Goal: Check status

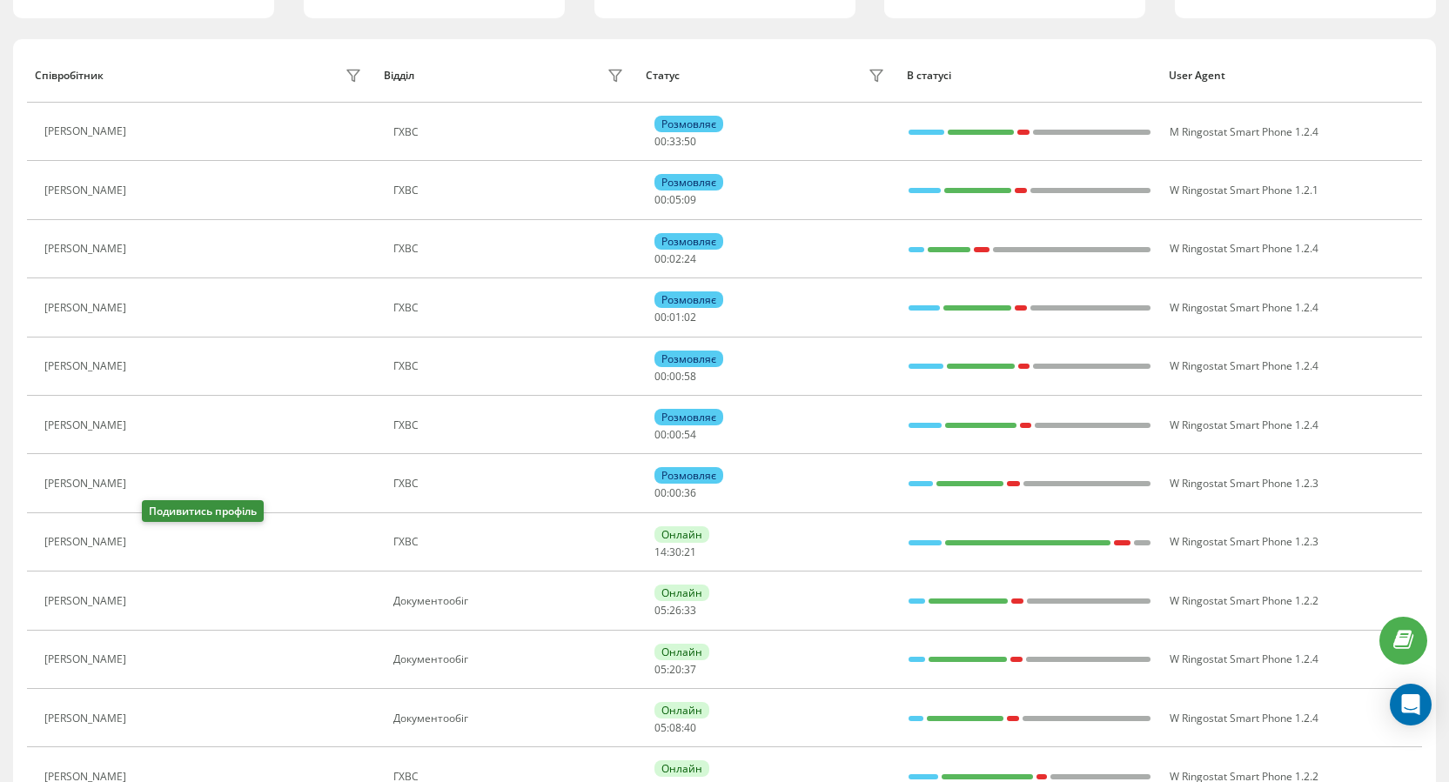
click at [152, 603] on icon at bounding box center [145, 601] width 14 height 14
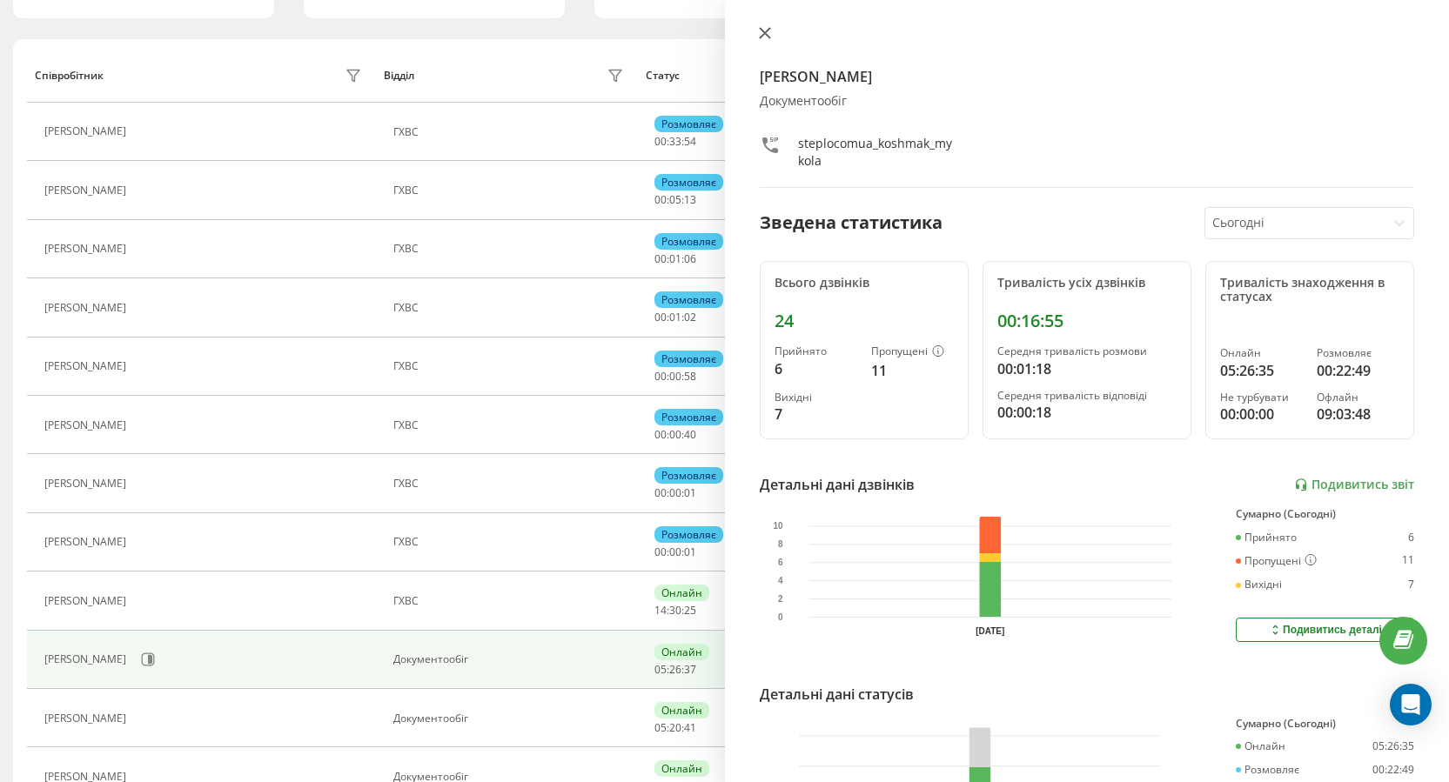
click at [762, 33] on icon at bounding box center [765, 33] width 12 height 12
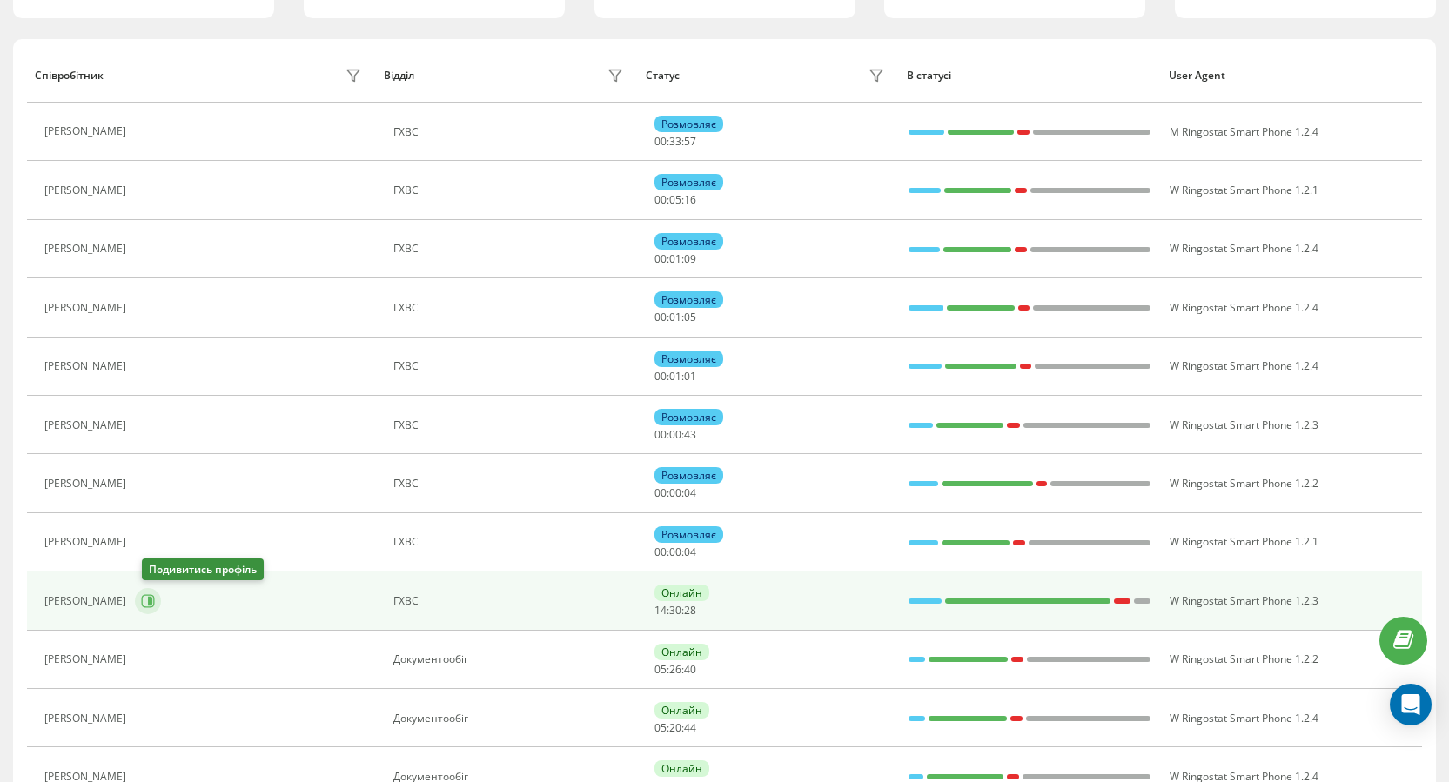
click at [154, 602] on icon at bounding box center [148, 601] width 14 height 14
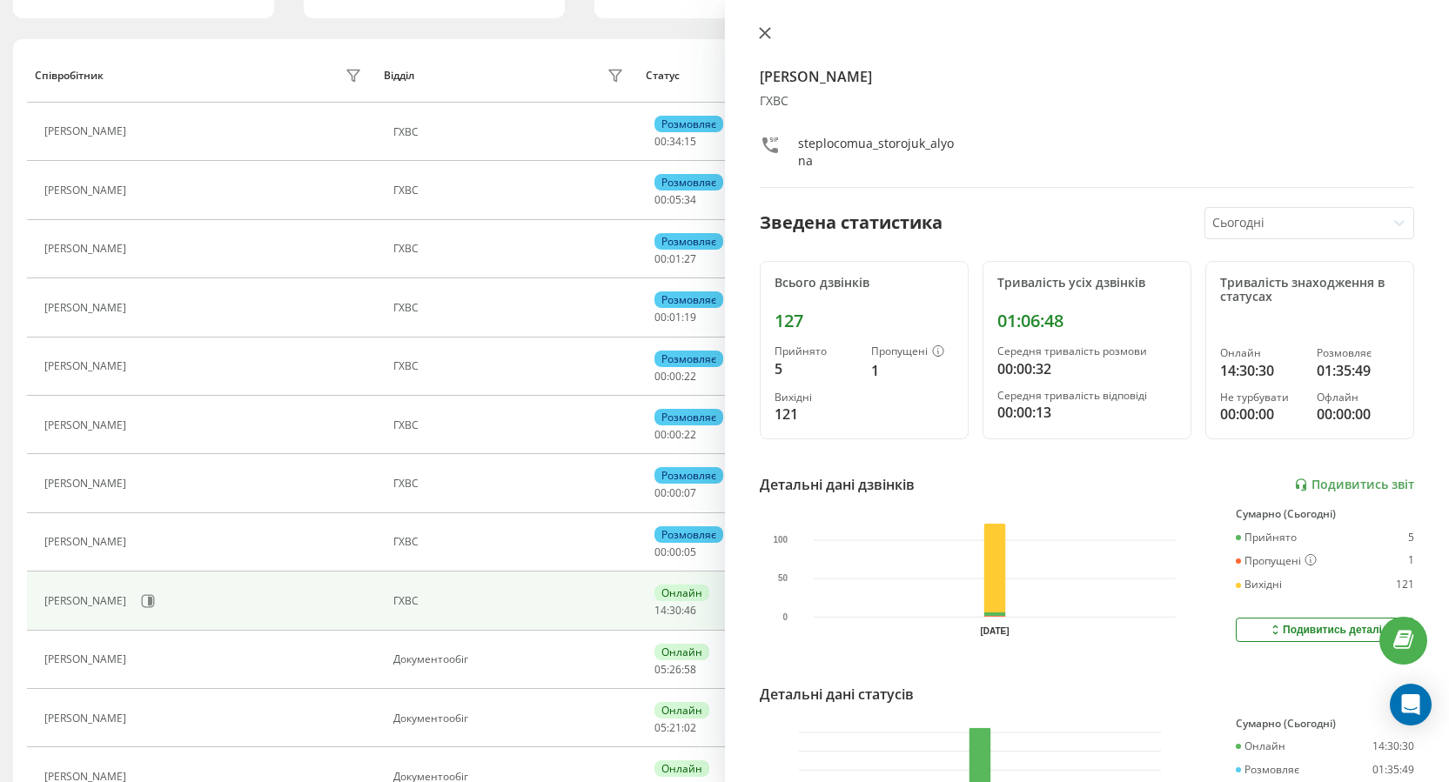
click at [765, 36] on icon at bounding box center [765, 33] width 12 height 12
